Goal: Task Accomplishment & Management: Manage account settings

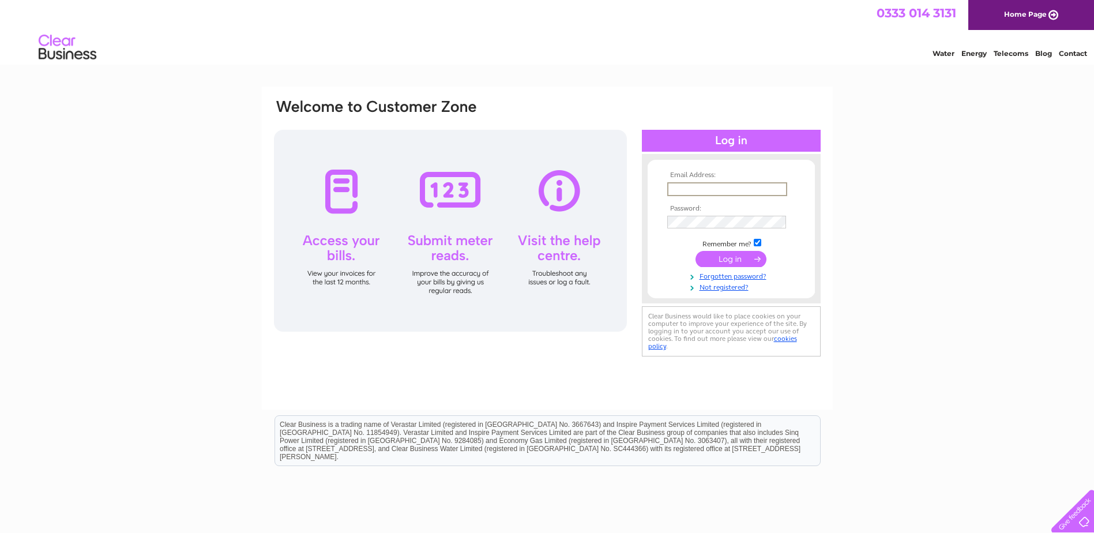
click at [717, 184] on input "text" at bounding box center [727, 189] width 120 height 14
type input "argyllarms@aol.com"
click at [695, 251] on input "submit" at bounding box center [730, 259] width 71 height 16
click at [738, 258] on input "submit" at bounding box center [730, 258] width 71 height 16
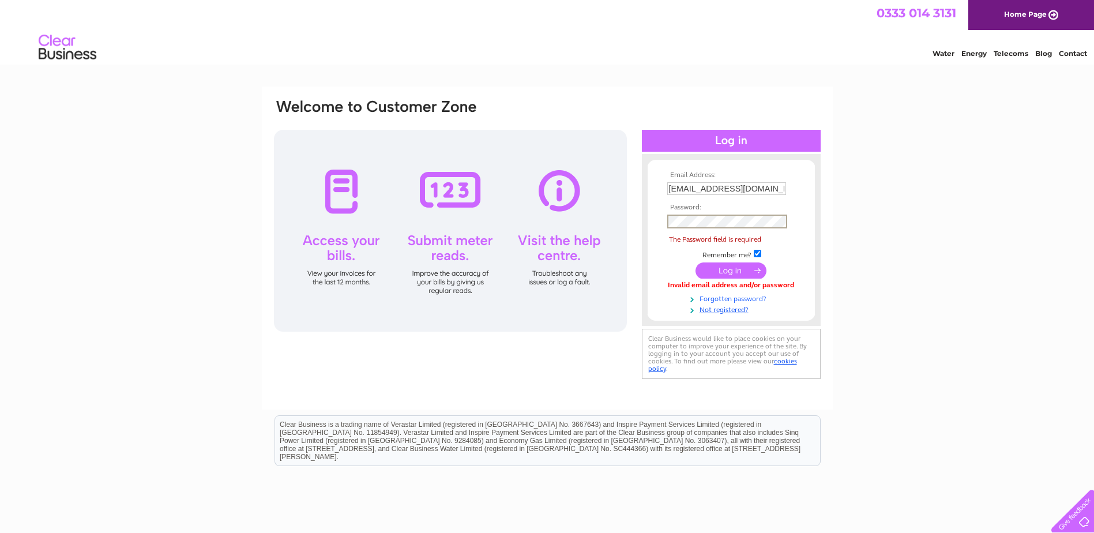
click at [727, 299] on link "Forgotten password?" at bounding box center [732, 297] width 131 height 11
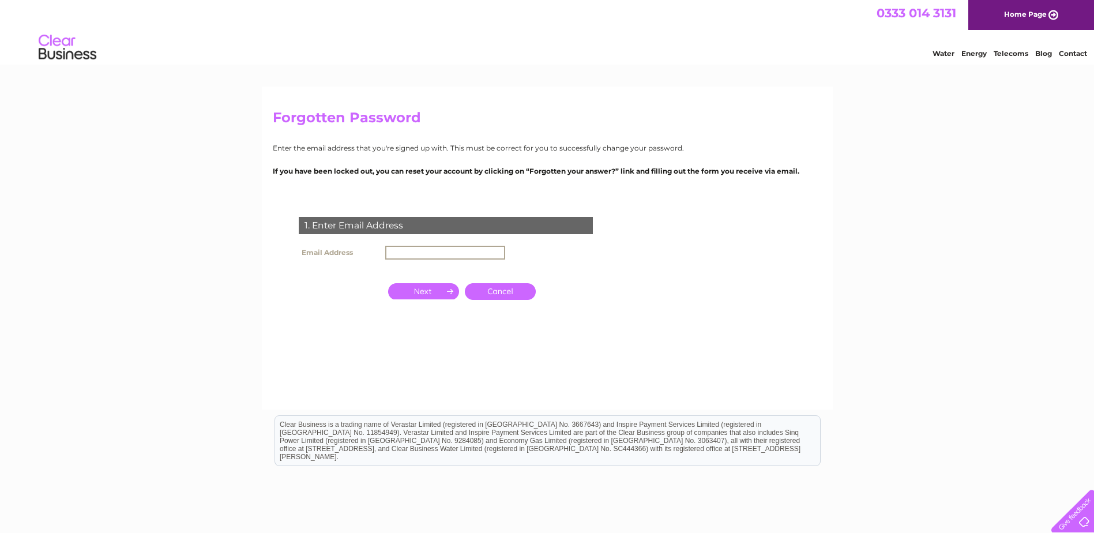
click at [415, 247] on input "text" at bounding box center [445, 253] width 120 height 14
type input "argyllarms@aol.com"
click at [421, 292] on input "button" at bounding box center [423, 290] width 71 height 16
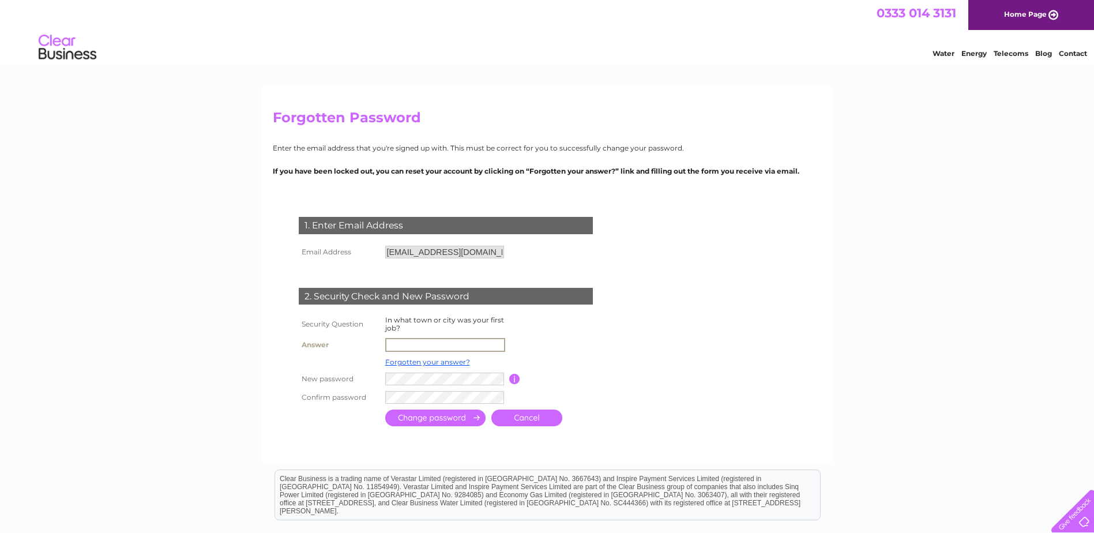
click at [388, 344] on input "text" at bounding box center [445, 345] width 120 height 14
type input "St Petersburg"
click at [457, 420] on input "submit" at bounding box center [435, 417] width 100 height 17
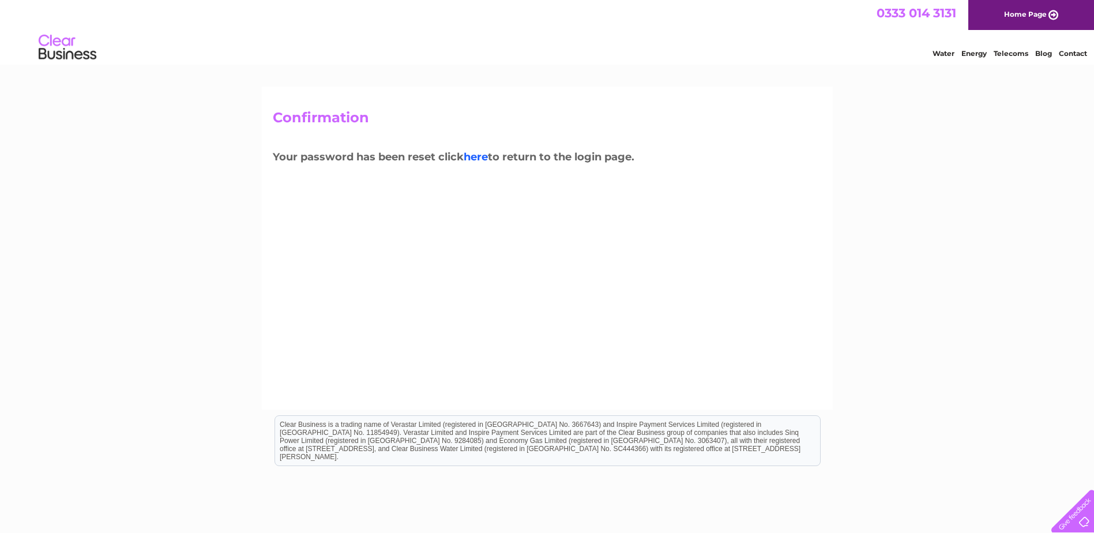
click at [477, 156] on link "here" at bounding box center [476, 156] width 24 height 13
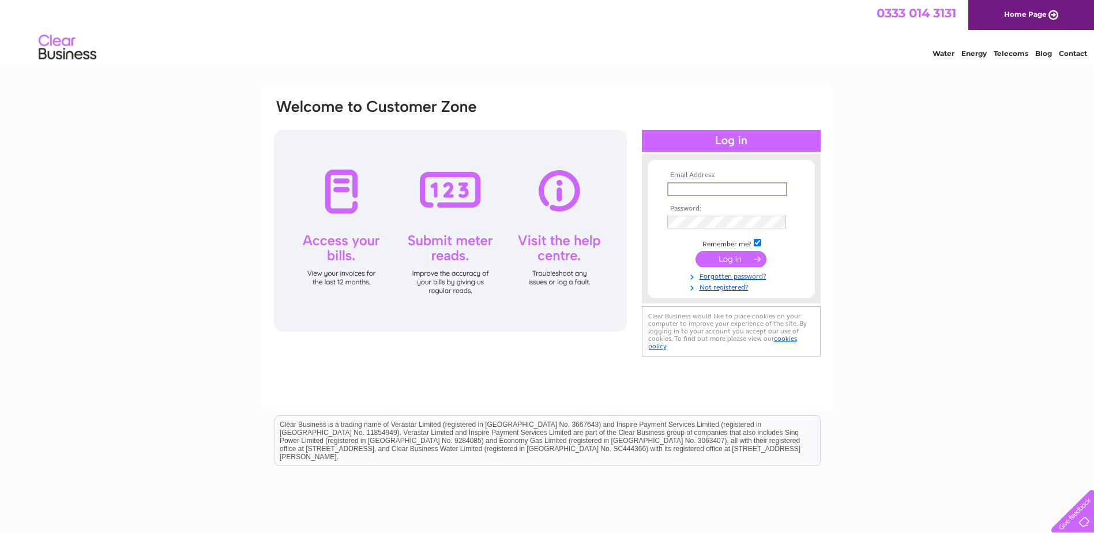
click at [725, 183] on input "text" at bounding box center [727, 189] width 120 height 14
type input "argyllarms@aol.com"
click at [738, 255] on input "submit" at bounding box center [730, 259] width 71 height 16
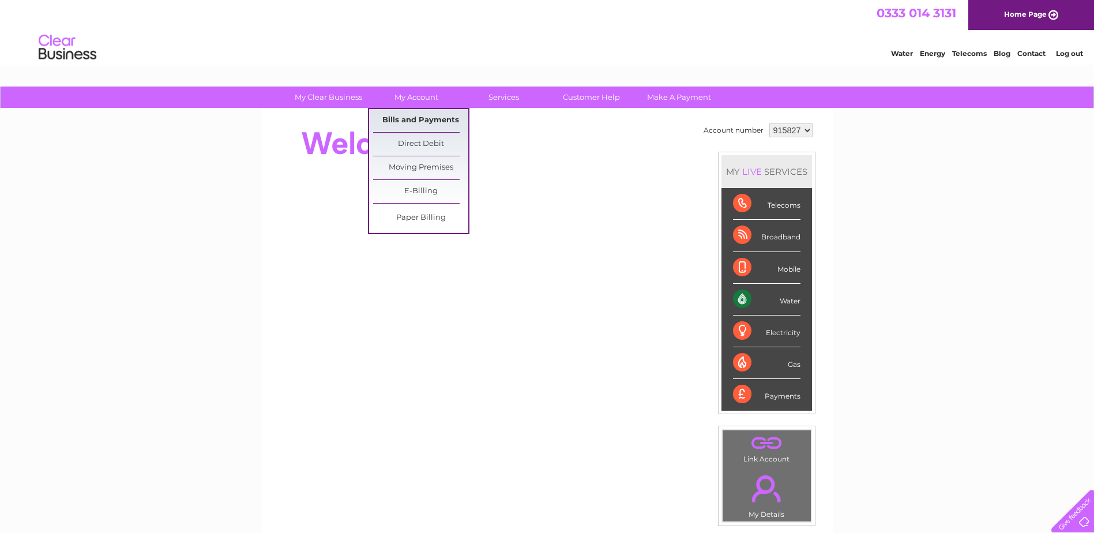
click at [416, 117] on link "Bills and Payments" at bounding box center [420, 120] width 95 height 23
click at [430, 118] on link "Bills and Payments" at bounding box center [420, 120] width 95 height 23
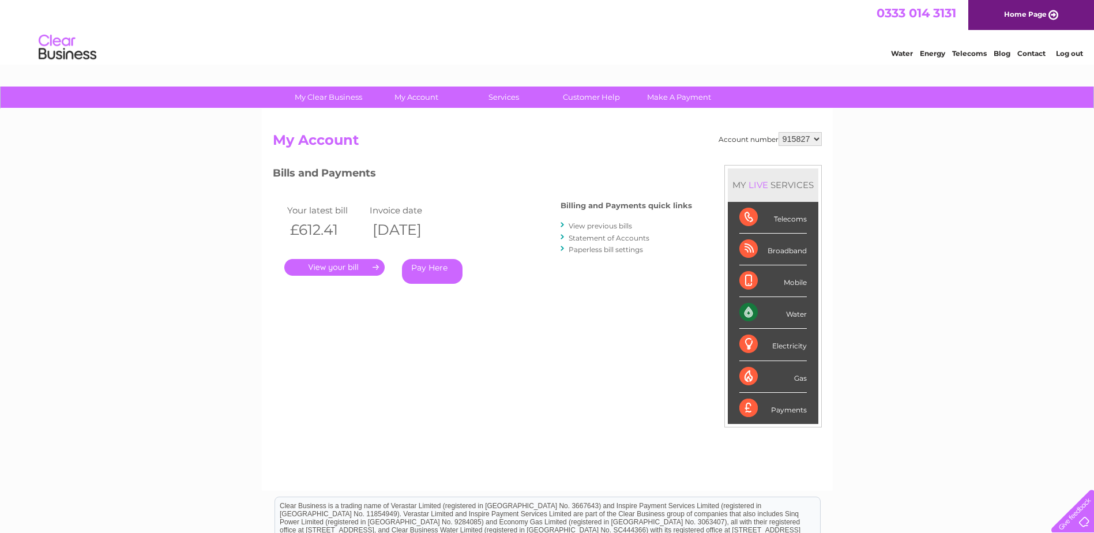
click at [353, 263] on link "." at bounding box center [334, 267] width 100 height 17
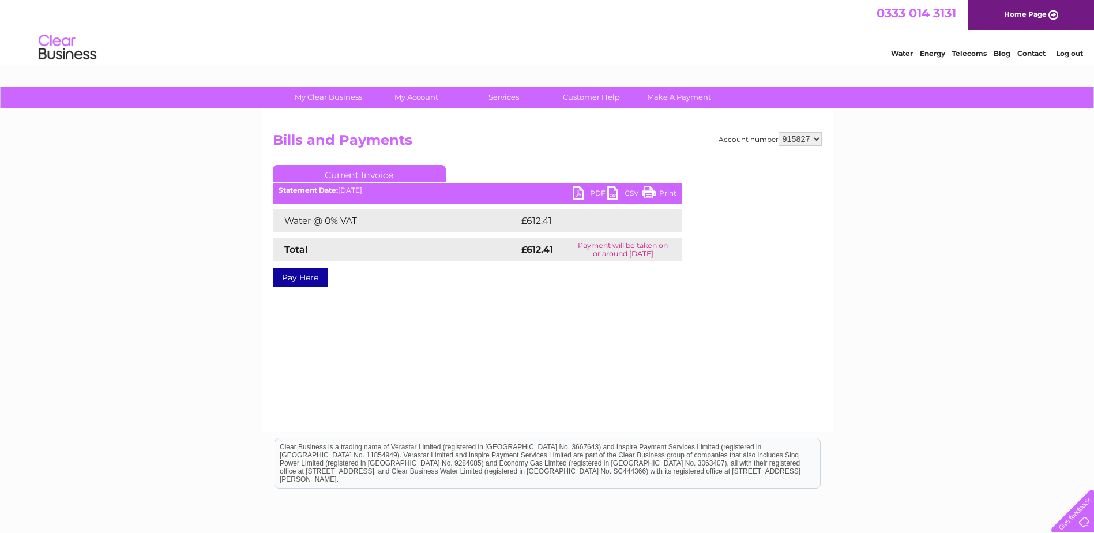
click at [591, 191] on link "PDF" at bounding box center [589, 194] width 35 height 17
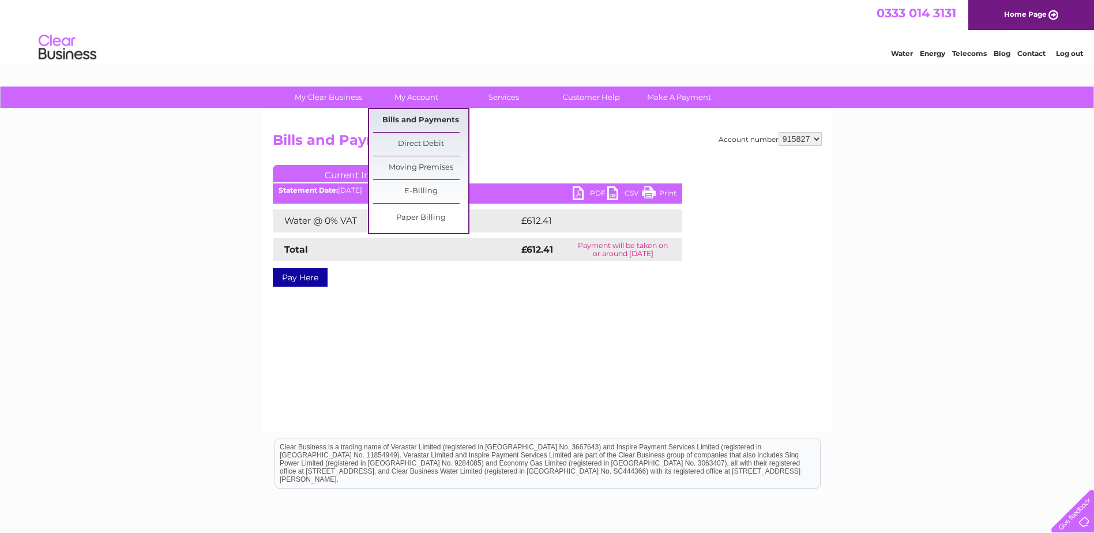
click at [413, 120] on link "Bills and Payments" at bounding box center [420, 120] width 95 height 23
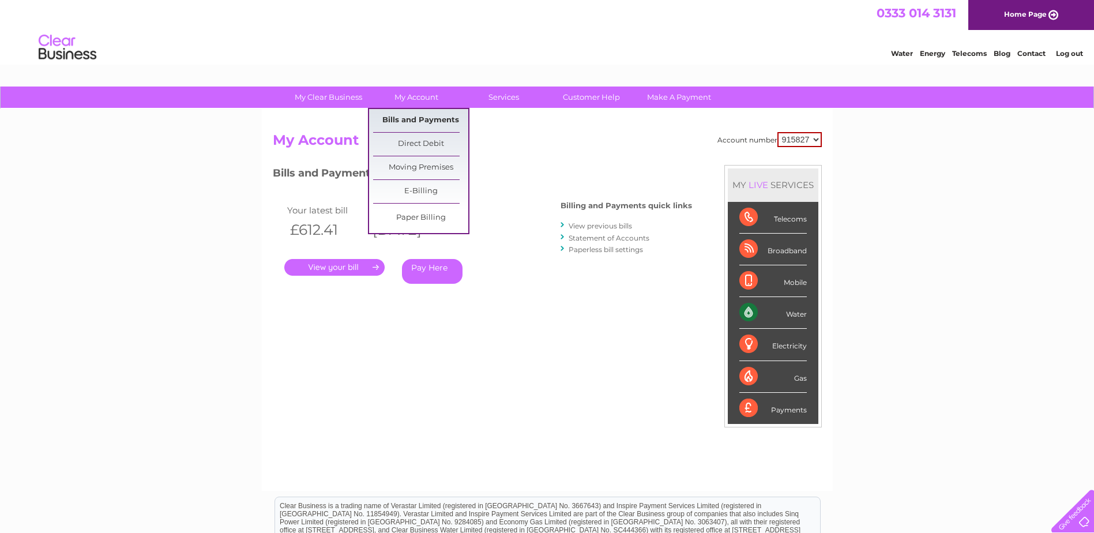
click at [421, 119] on link "Bills and Payments" at bounding box center [420, 120] width 95 height 23
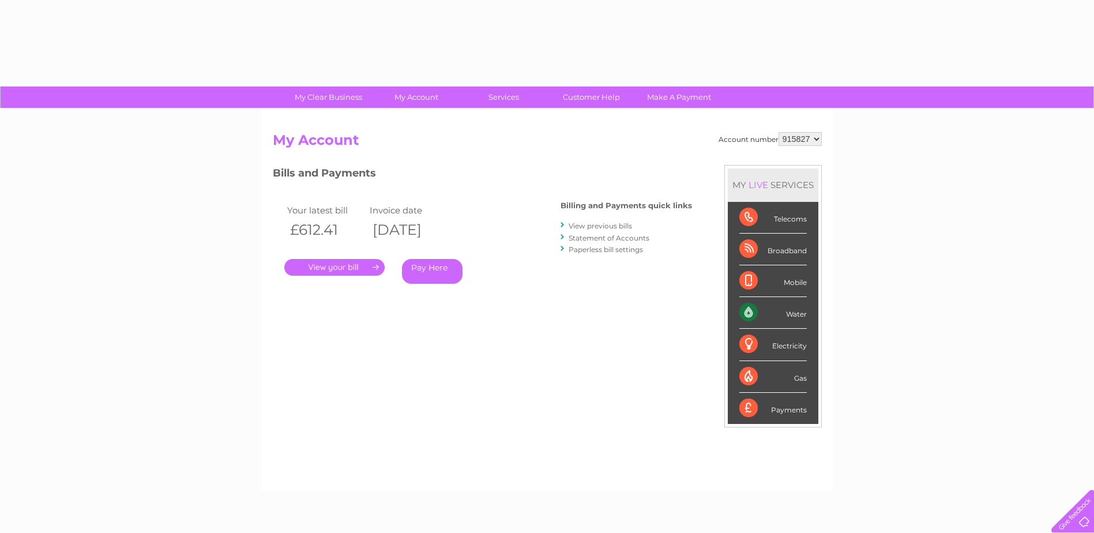
click at [606, 222] on link "View previous bills" at bounding box center [599, 225] width 63 height 9
click at [604, 225] on link "View previous bills" at bounding box center [599, 225] width 63 height 9
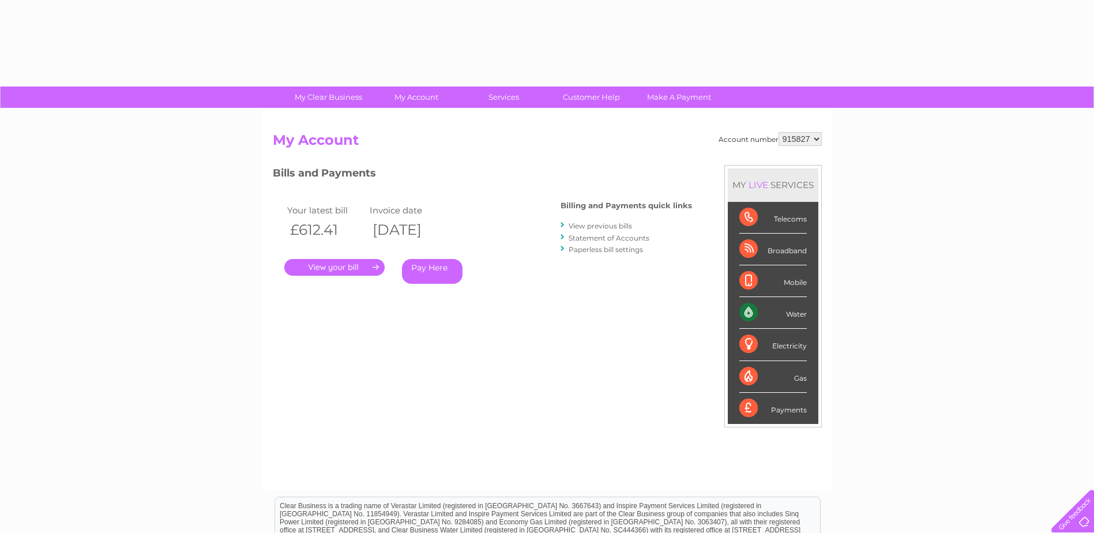
click at [597, 228] on link "View previous bills" at bounding box center [599, 225] width 63 height 9
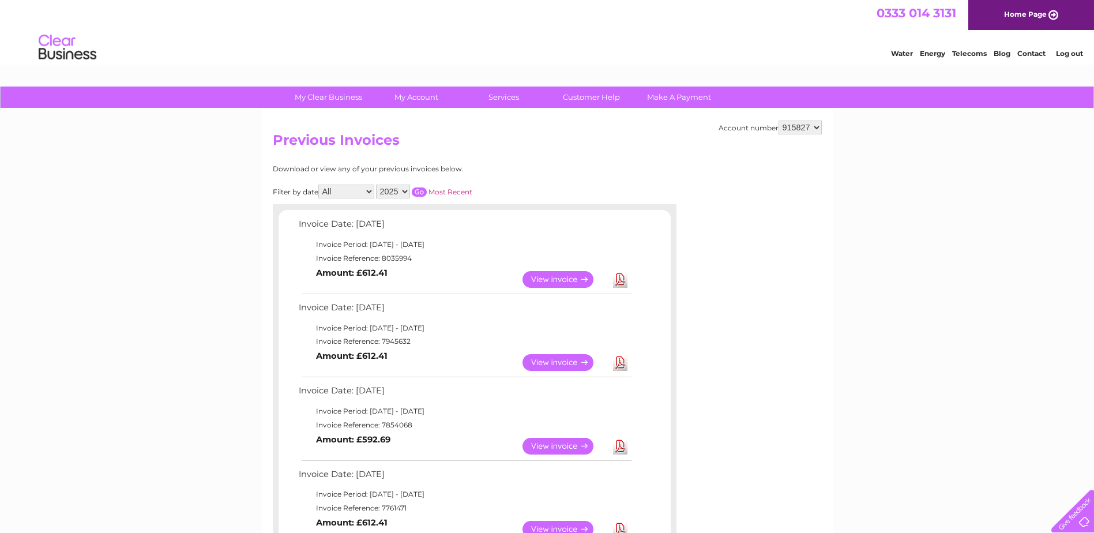
drag, startPoint x: 0, startPoint y: 0, endPoint x: 1073, endPoint y: 189, distance: 1089.3
click at [577, 364] on link "View" at bounding box center [564, 362] width 85 height 17
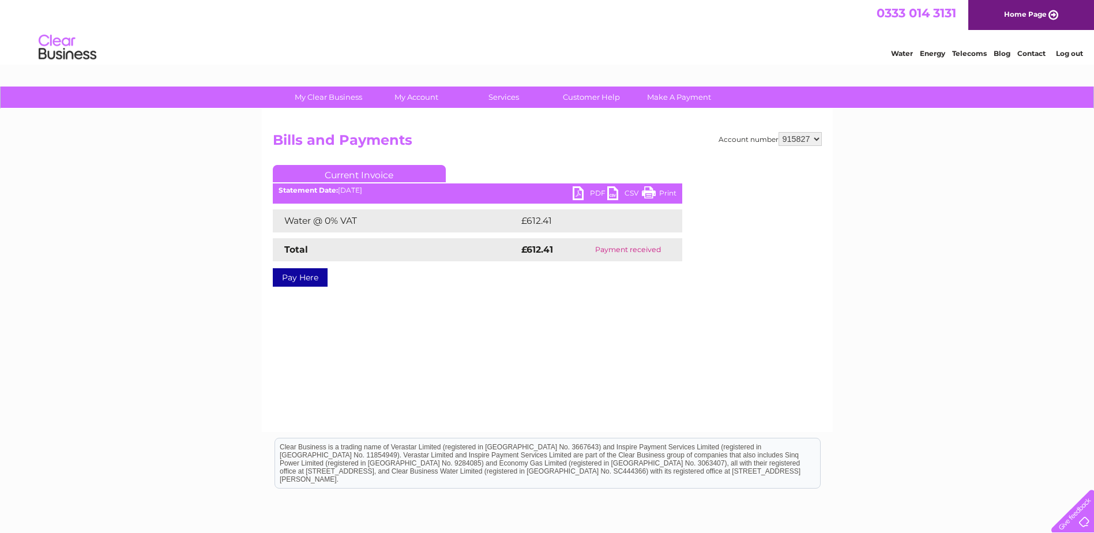
click at [598, 193] on link "PDF" at bounding box center [589, 194] width 35 height 17
